Goal: Communication & Community: Answer question/provide support

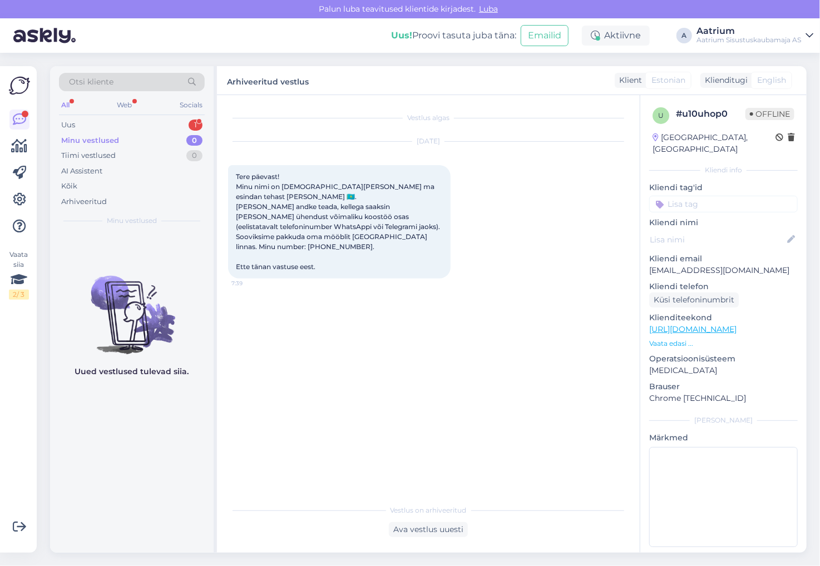
click at [269, 338] on div "Vestlus algas [DATE] Tere päevast! Minu nimi on [DEMOGRAPHIC_DATA][PERSON_NAME]…" at bounding box center [433, 297] width 411 height 383
click at [76, 125] on div "Uus 1" at bounding box center [132, 125] width 146 height 16
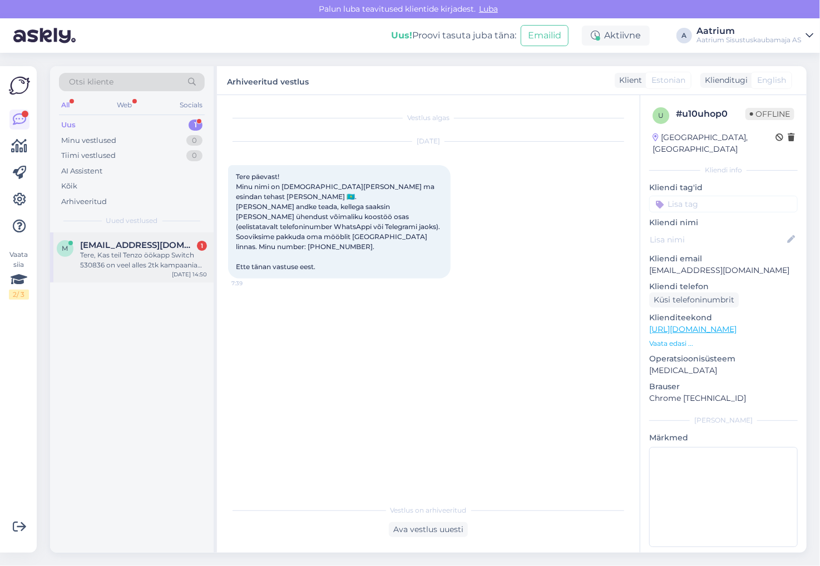
click at [134, 264] on div "Tere, Kas teil Tenzo öökapp Switch 530836 on veel alles 2tk kampaania pakkumise…" at bounding box center [143, 260] width 127 height 20
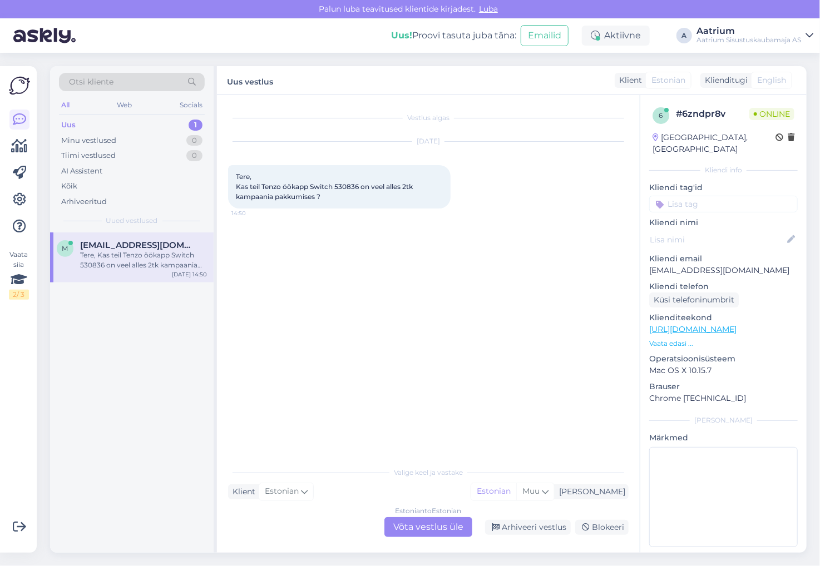
click at [414, 528] on div "Estonian to Estonian Võta vestlus üle" at bounding box center [428, 527] width 88 height 20
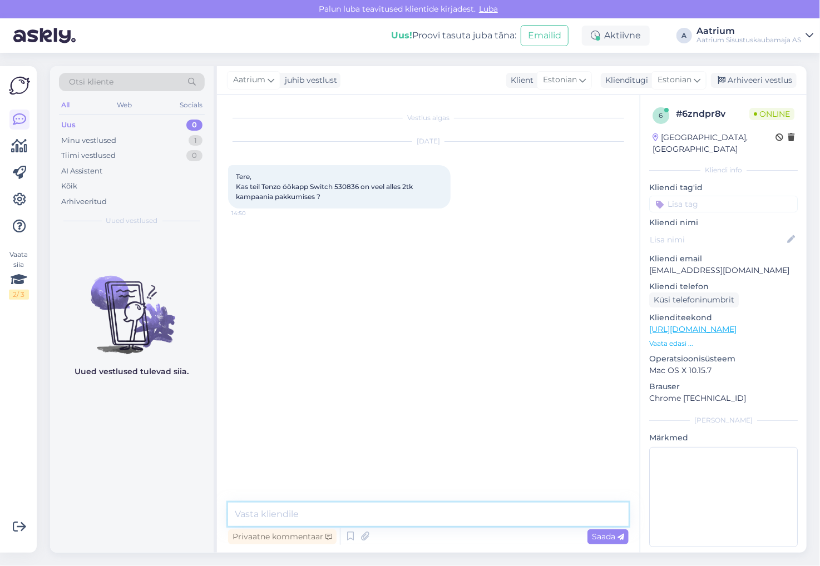
click at [361, 516] on textarea at bounding box center [428, 514] width 401 height 23
type textarea "Tere! Ei, tooted on paraku ära müüdud."
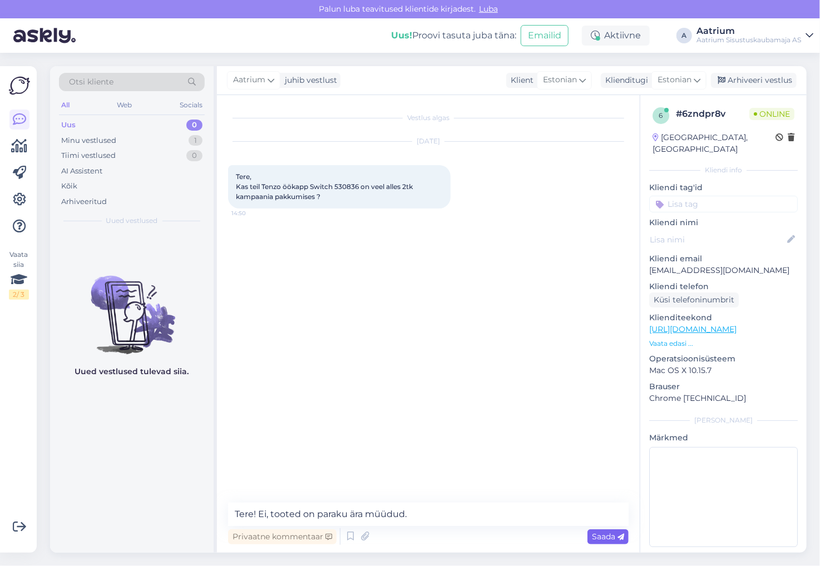
click at [596, 535] on span "Saada" at bounding box center [608, 537] width 32 height 10
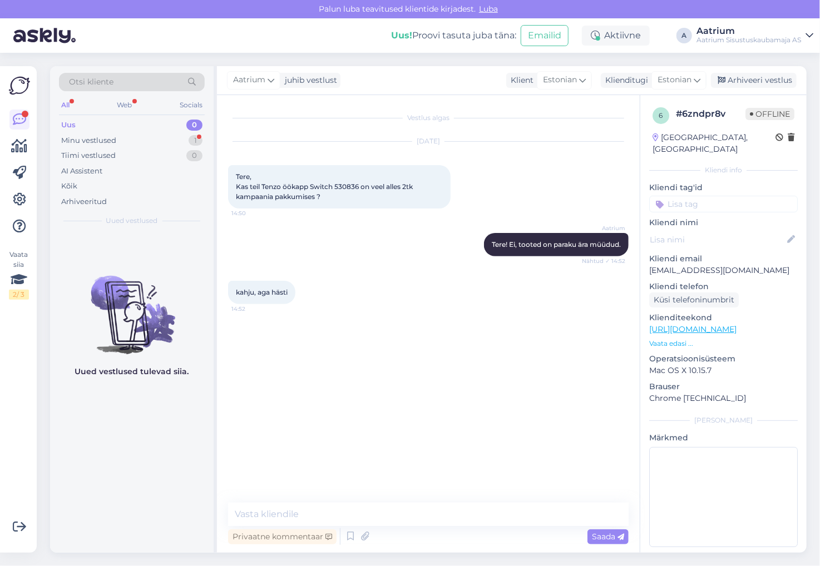
click at [288, 373] on div "Vestlus algas [DATE] Tere, Kas teil Tenzo öökapp Switch 530836 on veel alles 2t…" at bounding box center [433, 299] width 411 height 387
click at [110, 137] on div "Minu vestlused" at bounding box center [88, 140] width 55 height 11
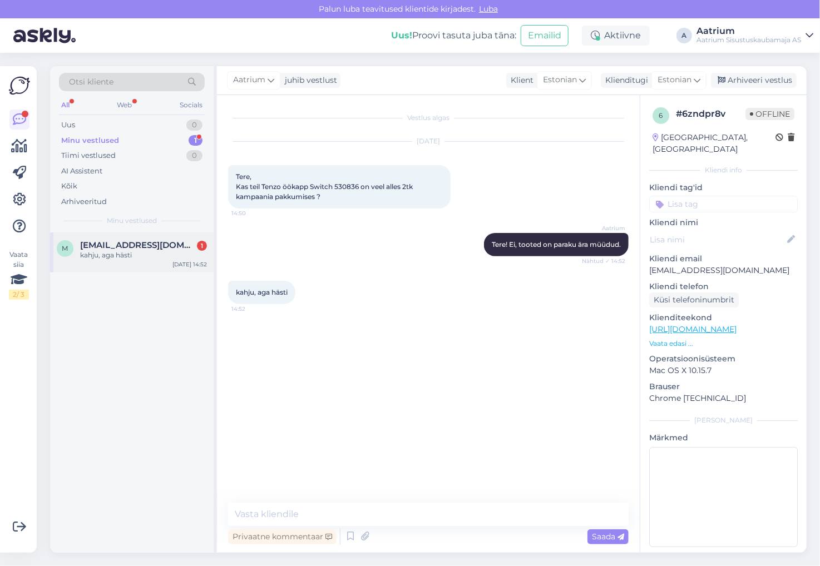
click at [129, 249] on span "[EMAIL_ADDRESS][DOMAIN_NAME]" at bounding box center [138, 245] width 116 height 10
click at [80, 121] on div "Uus 1" at bounding box center [132, 125] width 146 height 16
click at [160, 258] on div "Tere. Soovin teada, [PERSON_NAME] praegu seda tooli järgitulemisega, millal saa…" at bounding box center [143, 260] width 127 height 20
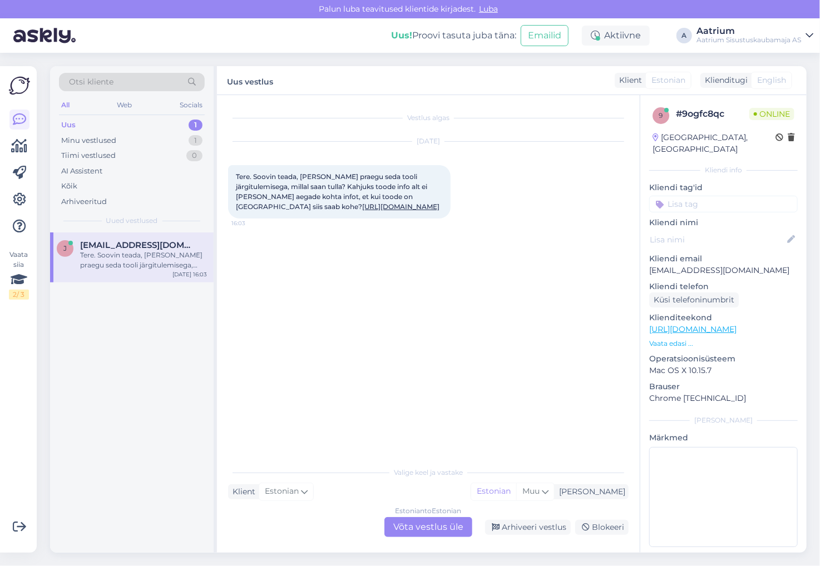
click at [398, 531] on div "Estonian to Estonian Võta vestlus üle" at bounding box center [428, 527] width 88 height 20
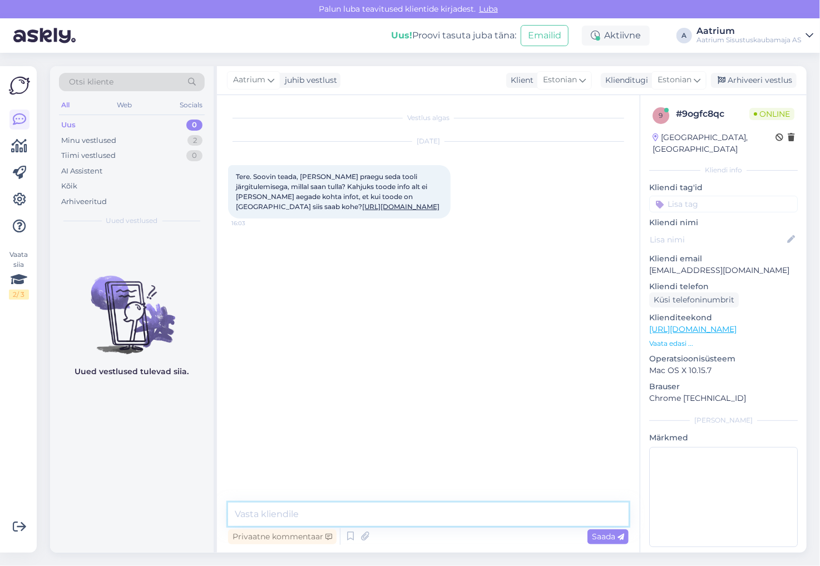
click at [300, 509] on textarea at bounding box center [428, 514] width 401 height 23
click at [327, 514] on textarea "Tere" at bounding box center [428, 514] width 401 height 23
click at [478, 517] on textarea "Tere! Meie [GEOGRAPHIC_DATA] mnt. pealaos on praegu 1tk. vaba." at bounding box center [428, 514] width 401 height 23
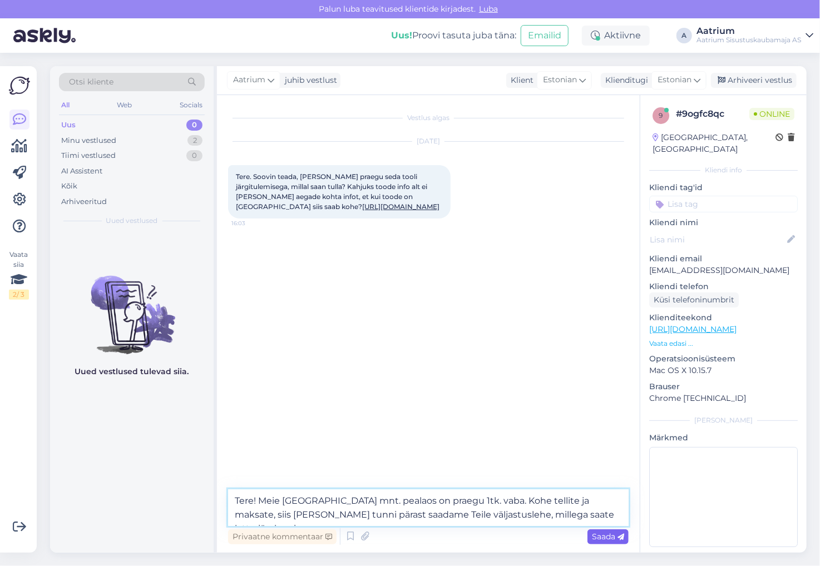
type textarea "Tere! Meie [GEOGRAPHIC_DATA] mnt. pealaos on praegu 1tk. vaba. Kohe tellite ja …"
click at [599, 537] on span "Saada" at bounding box center [608, 537] width 32 height 10
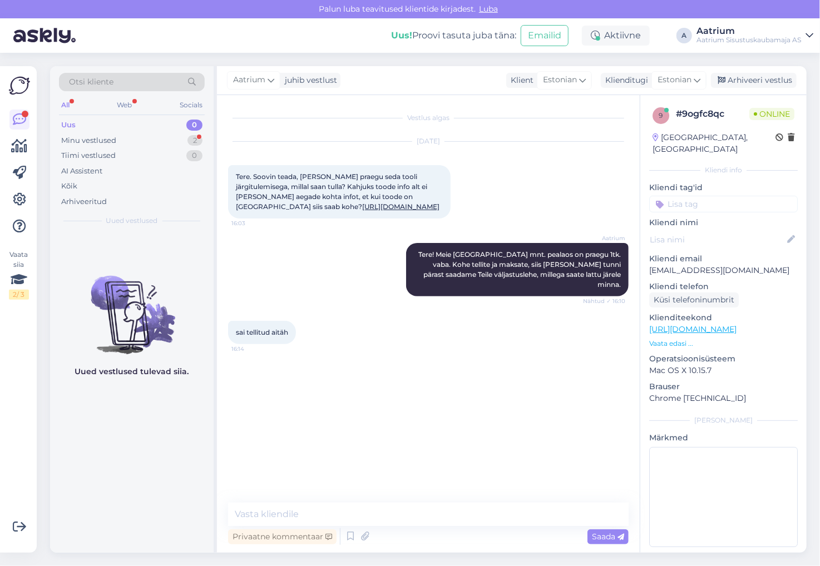
click at [308, 421] on div "Vestlus algas [DATE] Tere. Soovin teada, [PERSON_NAME] praegu seda tooli järgit…" at bounding box center [433, 299] width 411 height 387
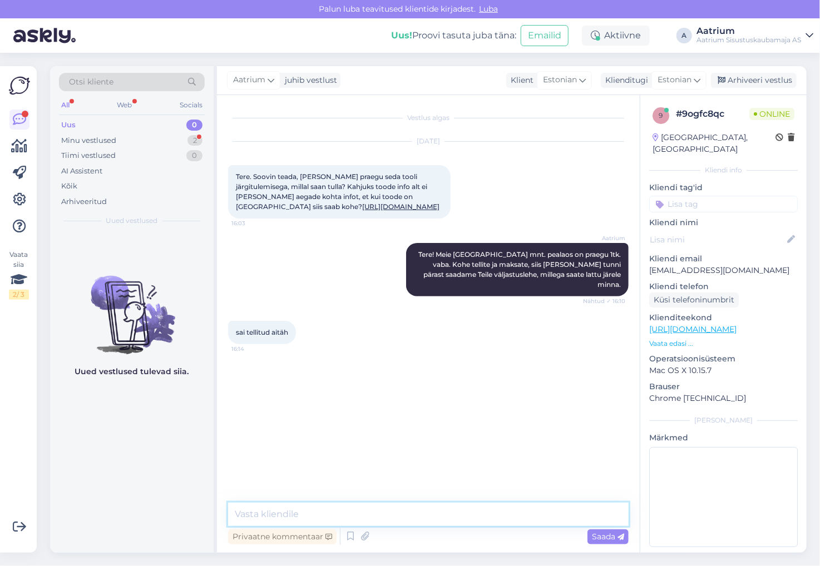
click at [381, 516] on textarea at bounding box center [428, 514] width 401 height 23
click at [365, 513] on textarea at bounding box center [428, 514] width 401 height 23
type textarea "J"
type textarea "Täname! Saadame Teie e-postile kohe väljastuslehe."
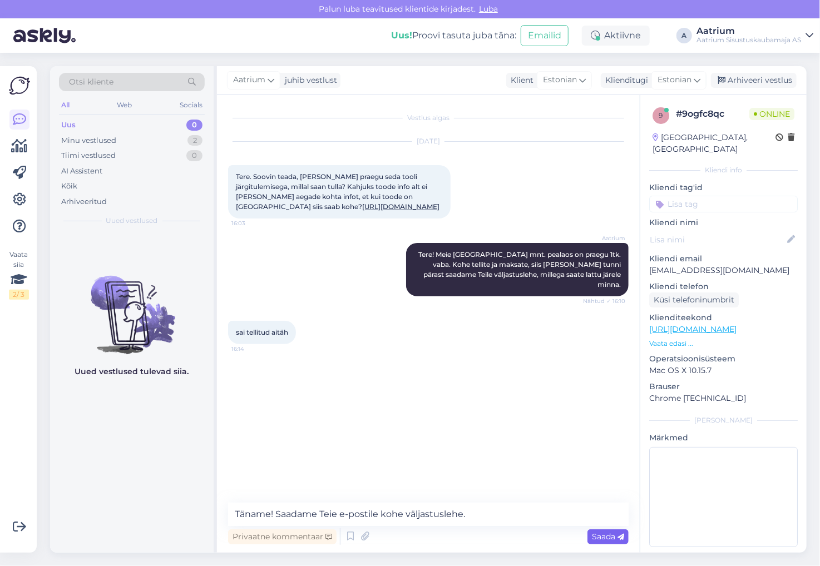
click at [608, 534] on span "Saada" at bounding box center [608, 537] width 32 height 10
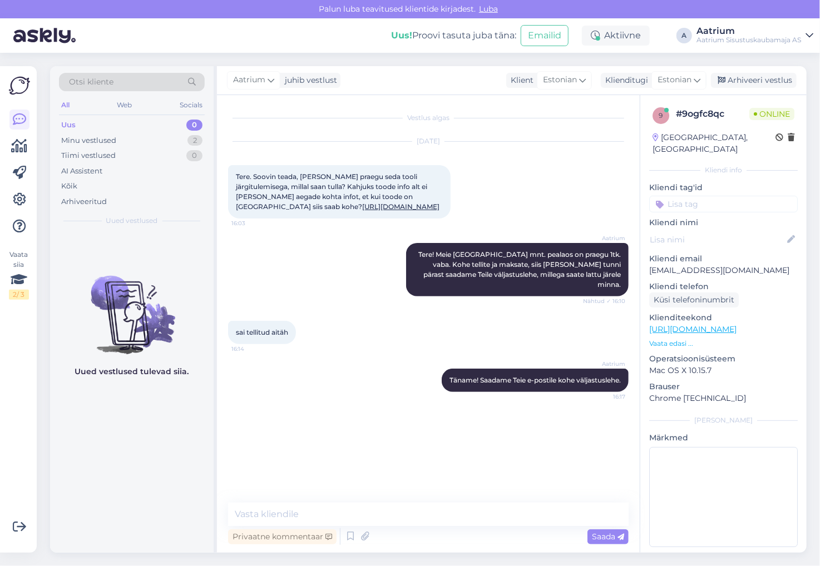
click at [307, 394] on div "Aatrium Täname! Saadame Teie e-postile kohe väljastuslehe. 16:17" at bounding box center [428, 381] width 401 height 48
